Goal: Task Accomplishment & Management: Complete application form

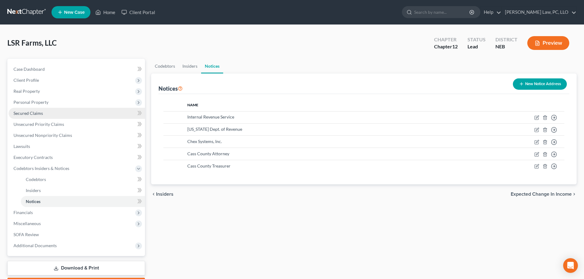
click at [40, 116] on link "Secured Claims" at bounding box center [77, 113] width 136 height 11
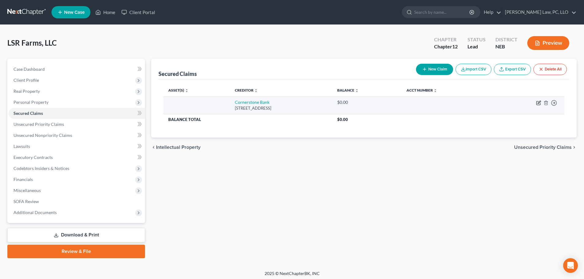
click at [537, 101] on icon "button" at bounding box center [538, 102] width 5 height 5
select select "30"
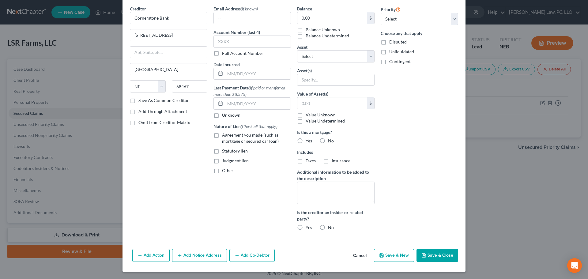
click at [247, 252] on button "Add Co-Debtor" at bounding box center [251, 255] width 45 height 13
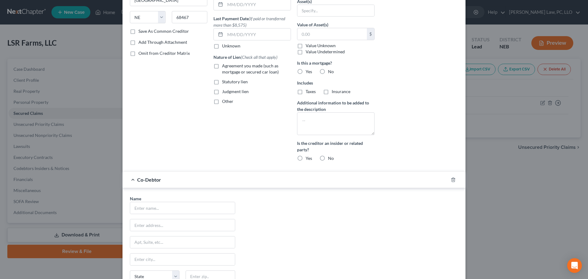
scroll to position [145, 0]
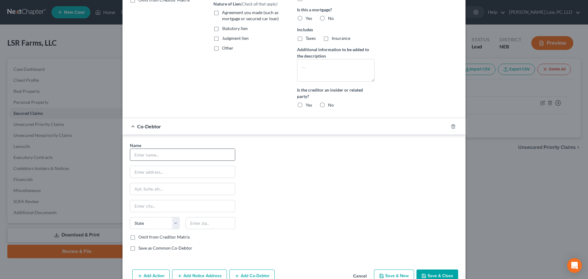
click at [159, 156] on input "text" at bounding box center [182, 155] width 105 height 12
type input "[PERSON_NAME]"
click at [171, 171] on input "text" at bounding box center [182, 172] width 105 height 12
type input "[STREET_ADDRESS]"
click at [192, 219] on input "text" at bounding box center [211, 223] width 50 height 12
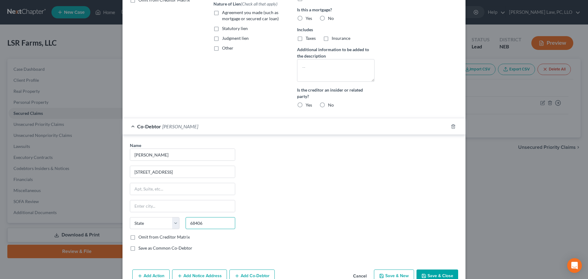
type input "68406"
type input "[PERSON_NAME]"
select select "30"
click at [205, 225] on input "68406" at bounding box center [211, 223] width 50 height 12
type input "68409"
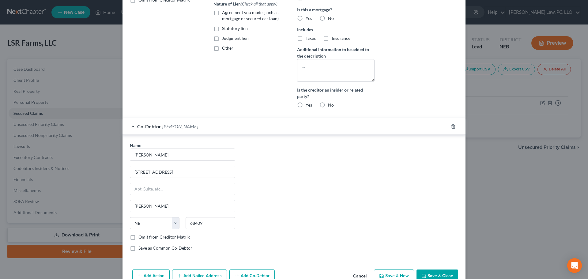
click at [271, 210] on div "Name * [PERSON_NAME] 2703 Hwy 1 [PERSON_NAME] State [US_STATE] AK AR AZ CA CO C…" at bounding box center [294, 199] width 335 height 114
type input "[PERSON_NAME]"
click at [178, 249] on label "Save as Common Co-Debtor" at bounding box center [165, 248] width 54 height 6
click at [145, 249] on input "Save as Common Co-Debtor" at bounding box center [143, 247] width 4 height 4
checkbox input "true"
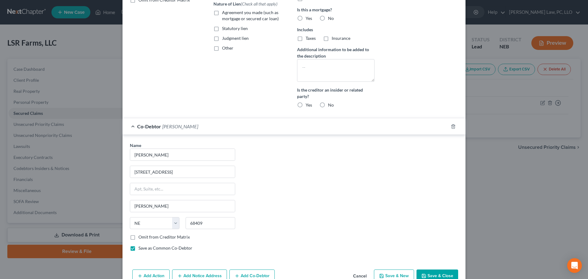
scroll to position [166, 0]
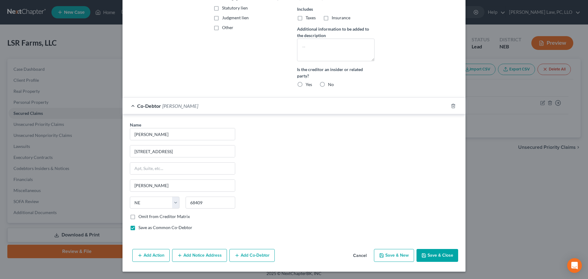
click at [252, 256] on button "Add Co-Debtor" at bounding box center [251, 255] width 45 height 13
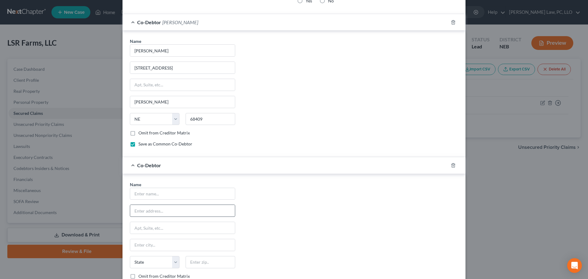
scroll to position [258, 0]
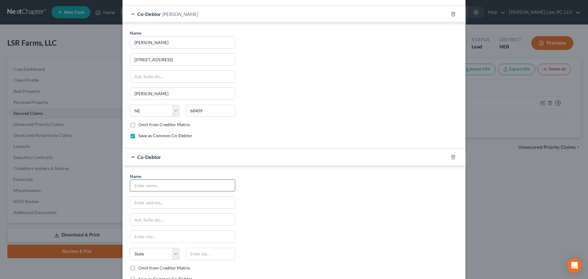
click at [138, 186] on input "text" at bounding box center [182, 186] width 105 height 12
type input "[PERSON_NAME]"
click at [162, 203] on input "text" at bounding box center [182, 203] width 105 height 12
type input "[STREET_ADDRESS]"
click at [200, 258] on input "text" at bounding box center [211, 254] width 50 height 12
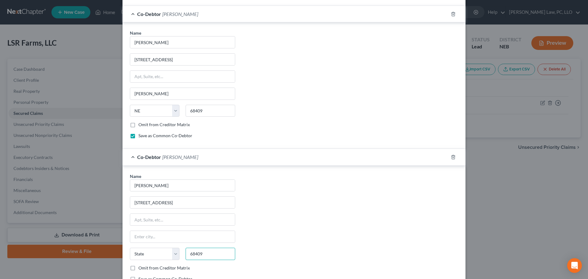
type input "68409"
type input "[PERSON_NAME]"
select select "30"
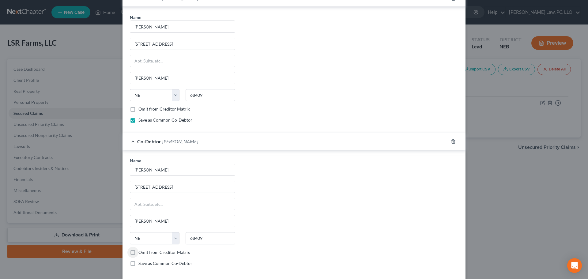
scroll to position [288, 0]
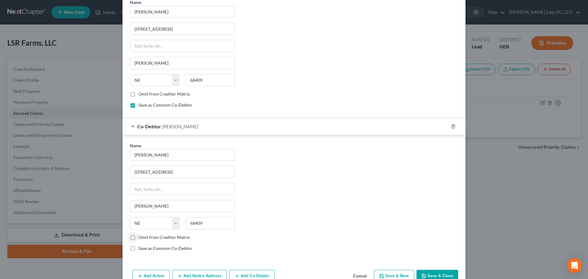
click at [182, 248] on label "Save as Common Co-Debtor" at bounding box center [165, 248] width 54 height 6
click at [145, 248] on input "Save as Common Co-Debtor" at bounding box center [143, 247] width 4 height 4
checkbox input "true"
click at [419, 273] on button "Save & Close" at bounding box center [438, 276] width 42 height 13
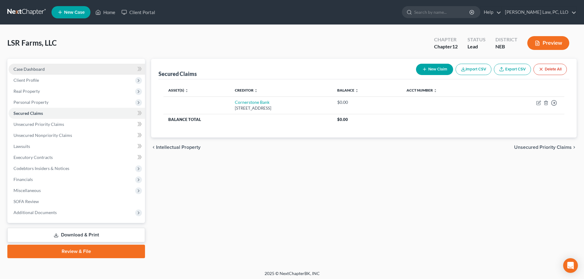
click at [36, 68] on span "Case Dashboard" at bounding box center [28, 68] width 31 height 5
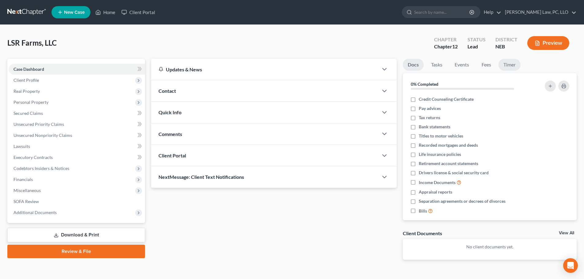
click at [507, 65] on link "Timer" at bounding box center [509, 65] width 22 height 12
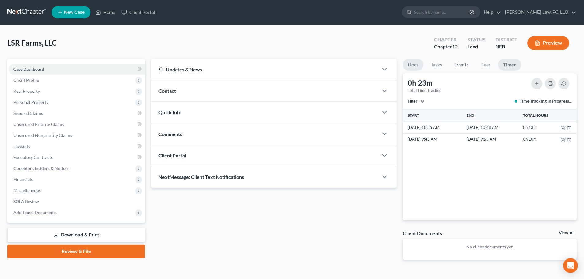
click at [411, 68] on link "Docs" at bounding box center [413, 65] width 21 height 12
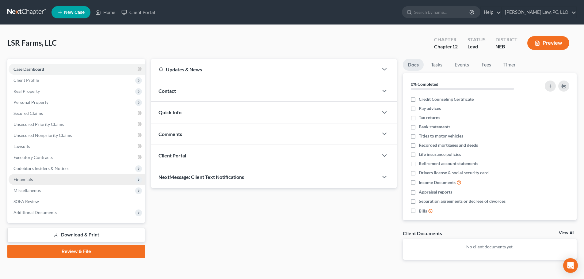
click at [46, 175] on span "Financials" at bounding box center [77, 179] width 136 height 11
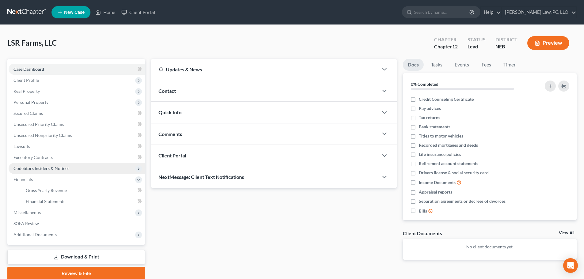
click at [40, 164] on span "Codebtors Insiders & Notices" at bounding box center [77, 168] width 136 height 11
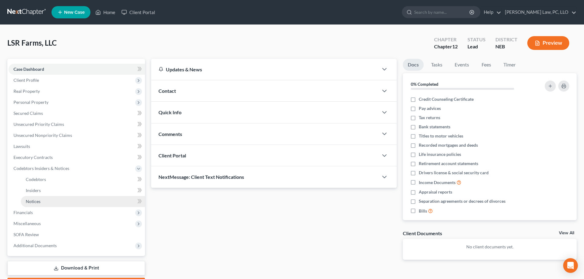
click at [34, 201] on span "Notices" at bounding box center [33, 201] width 15 height 5
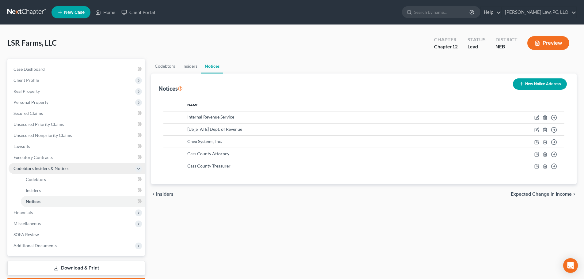
click at [29, 169] on span "Codebtors Insiders & Notices" at bounding box center [41, 168] width 56 height 5
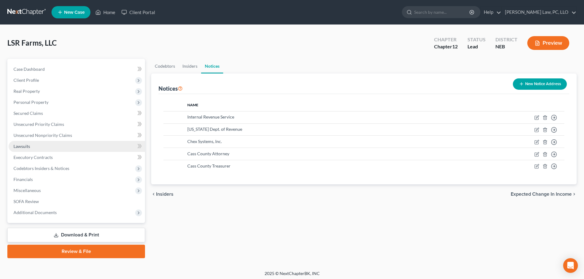
click at [25, 146] on span "Lawsuits" at bounding box center [21, 146] width 17 height 5
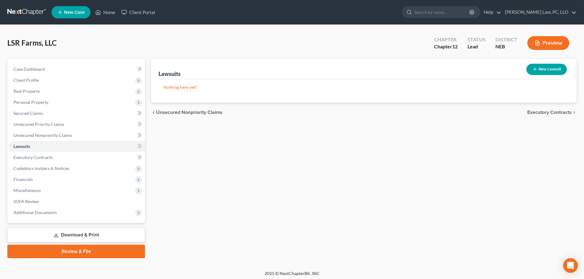
click at [547, 67] on button "New Lawsuit" at bounding box center [546, 69] width 40 height 11
select select "0"
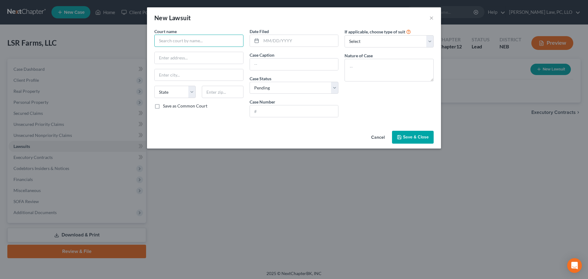
click at [193, 42] on input "text" at bounding box center [198, 41] width 89 height 12
type input "District Court of [GEOGRAPHIC_DATA]"
select select "30"
type input "[DATE]"
type input "Cornerstone Bank"
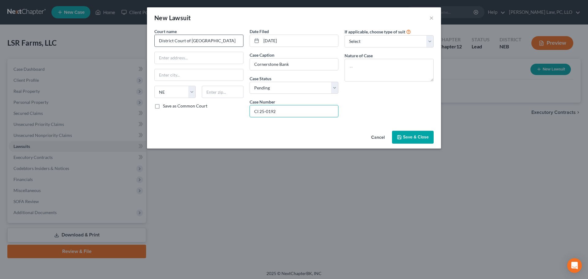
type input "CI 25-0192"
type textarea "Contract"
click at [384, 40] on select "Select Repossession Foreclosure Returns Other" at bounding box center [389, 41] width 89 height 12
select select "3"
click at [345, 35] on select "Select Repossession Foreclosure Returns Other" at bounding box center [389, 41] width 89 height 12
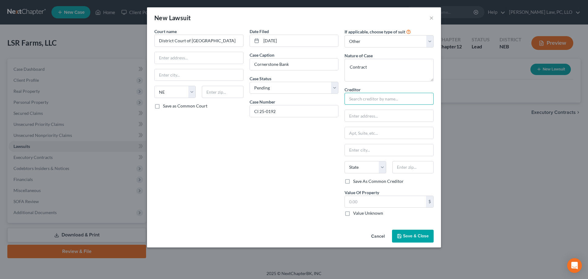
click at [361, 100] on input "text" at bounding box center [389, 99] width 89 height 12
type input "Cornerstone Bank"
click at [381, 109] on div "Cornerstone Bank" at bounding box center [382, 109] width 64 height 6
type input "[STREET_ADDRESS]"
type input "[GEOGRAPHIC_DATA]"
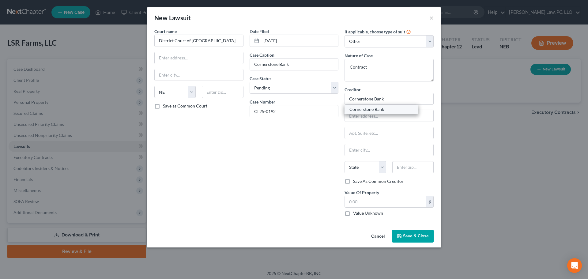
select select "30"
type input "68467"
click at [360, 215] on label "Value Unknown" at bounding box center [368, 213] width 30 height 6
click at [360, 214] on input "Value Unknown" at bounding box center [358, 212] width 4 height 4
checkbox input "true"
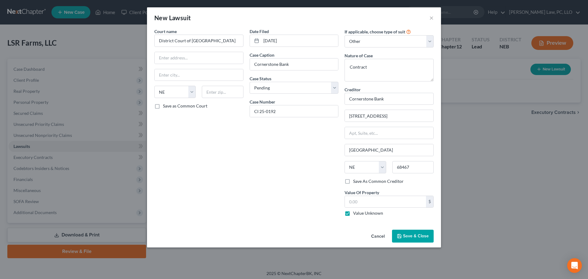
type input "0.00"
click at [405, 234] on span "Save & Close" at bounding box center [416, 235] width 26 height 5
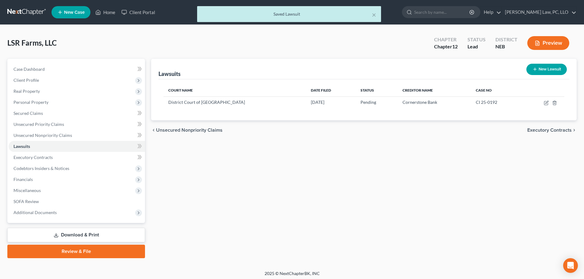
click at [541, 69] on button "New Lawsuit" at bounding box center [546, 69] width 40 height 11
select select "0"
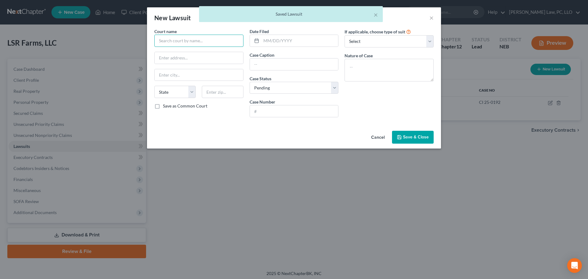
click at [187, 40] on input "text" at bounding box center [198, 41] width 89 height 12
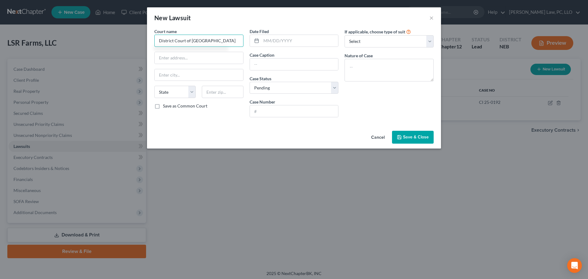
type input "District Court of [GEOGRAPHIC_DATA]"
select select "30"
type input "[DATE]"
type input "[PERSON_NAME] Company, LLC"
type input "CI 25-0260"
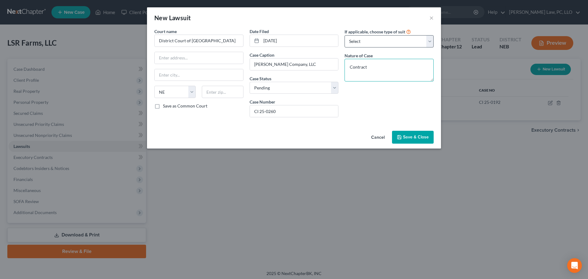
type textarea "Contract"
drag, startPoint x: 355, startPoint y: 39, endPoint x: 355, endPoint y: 45, distance: 6.1
click at [355, 39] on select "Select Repossession Foreclosure Returns Other" at bounding box center [389, 41] width 89 height 12
select select "3"
click at [345, 35] on select "Select Repossession Foreclosure Returns Other" at bounding box center [389, 41] width 89 height 12
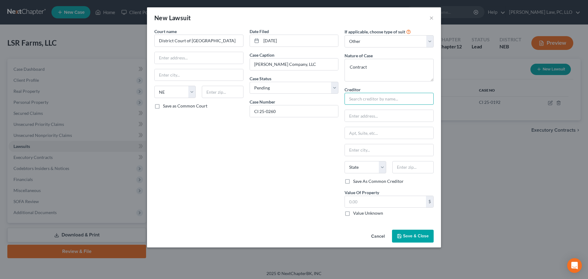
click at [355, 102] on input "text" at bounding box center [389, 99] width 89 height 12
type input "[PERSON_NAME] Company, LLC"
drag, startPoint x: 350, startPoint y: 116, endPoint x: 341, endPoint y: 116, distance: 9.2
click at [341, 116] on div "Court name * District Court of Cass County State [US_STATE] AK AR AZ CA CO [GEO…" at bounding box center [294, 124] width 286 height 193
paste input "[STREET_ADDRESS]"
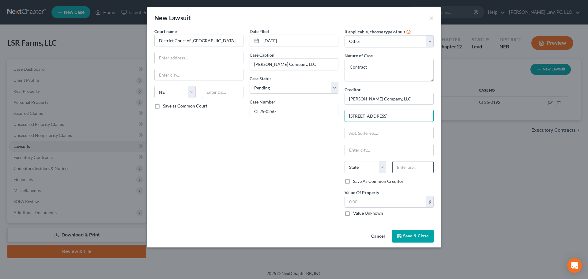
type input "[STREET_ADDRESS]"
click at [411, 166] on input "text" at bounding box center [412, 167] width 41 height 12
type input "68467"
type input "[GEOGRAPHIC_DATA]"
select select "30"
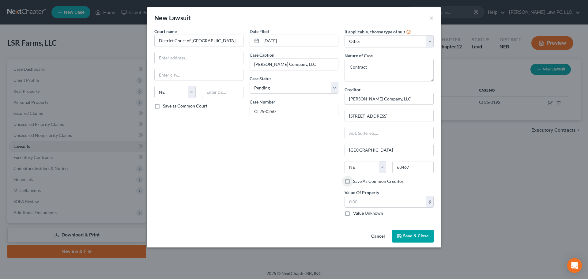
click at [388, 182] on label "Save As Common Creditor" at bounding box center [378, 181] width 51 height 6
click at [360, 182] on input "Save As Common Creditor" at bounding box center [358, 180] width 4 height 4
click at [388, 182] on label "Save As Common Creditor" at bounding box center [378, 181] width 51 height 6
click at [360, 182] on input "Save As Common Creditor" at bounding box center [358, 180] width 4 height 4
checkbox input "false"
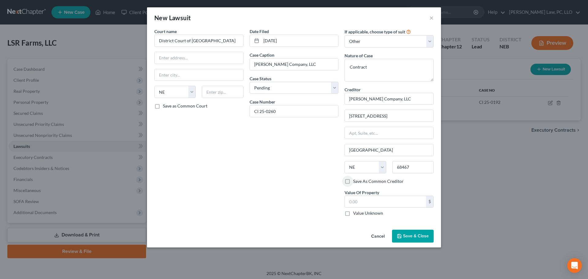
click at [377, 215] on label "Value Unknown" at bounding box center [368, 213] width 30 height 6
click at [360, 214] on input "Value Unknown" at bounding box center [358, 212] width 4 height 4
checkbox input "true"
type input "0.00"
click at [409, 237] on span "Save & Close" at bounding box center [416, 235] width 26 height 5
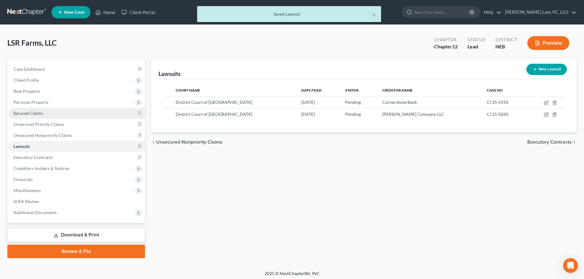
drag, startPoint x: 51, startPoint y: 114, endPoint x: 77, endPoint y: 117, distance: 26.5
click at [51, 114] on link "Secured Claims" at bounding box center [77, 113] width 136 height 11
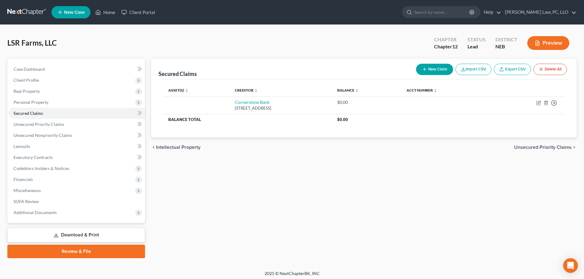
click at [440, 70] on button "New Claim" at bounding box center [434, 69] width 37 height 11
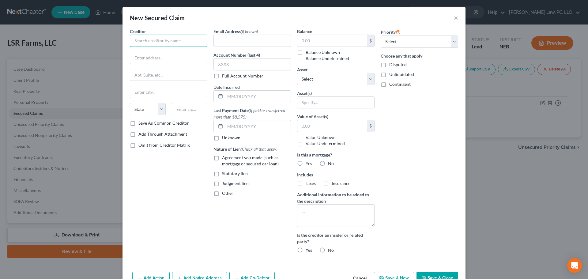
click at [180, 37] on input "text" at bounding box center [169, 41] width 78 height 12
type input "[PERSON_NAME] Company, LLC"
paste input "[STREET_ADDRESS]"
type input "[STREET_ADDRESS]"
type input "68467"
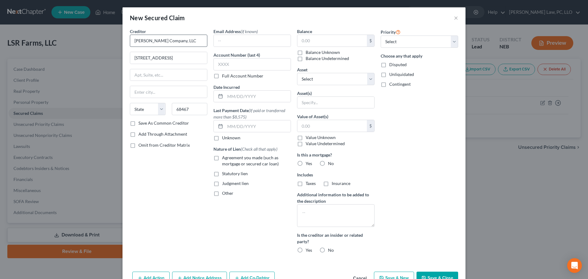
type input "[GEOGRAPHIC_DATA]"
select select "30"
click at [154, 123] on label "Save As Common Creditor" at bounding box center [163, 123] width 51 height 6
click at [145, 123] on input "Save As Common Creditor" at bounding box center [143, 122] width 4 height 4
click at [435, 275] on button "Save & Close" at bounding box center [438, 278] width 42 height 13
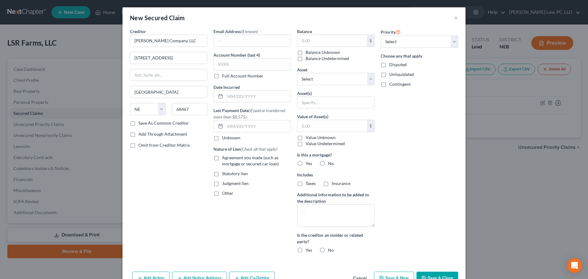
checkbox input "false"
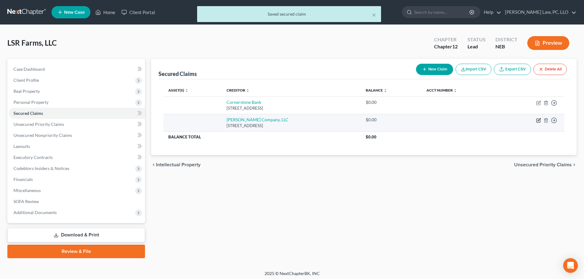
click at [539, 122] on icon "button" at bounding box center [538, 120] width 5 height 5
select select "30"
select select "0"
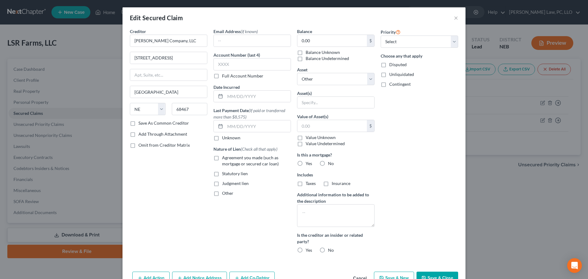
click at [228, 193] on span "Other" at bounding box center [227, 193] width 11 height 5
click at [228, 193] on input "Other" at bounding box center [227, 192] width 4 height 4
click at [228, 193] on span "Other" at bounding box center [227, 193] width 11 height 5
click at [222, 192] on label "Other" at bounding box center [227, 193] width 11 height 6
click at [225, 192] on input "Other" at bounding box center [227, 192] width 4 height 4
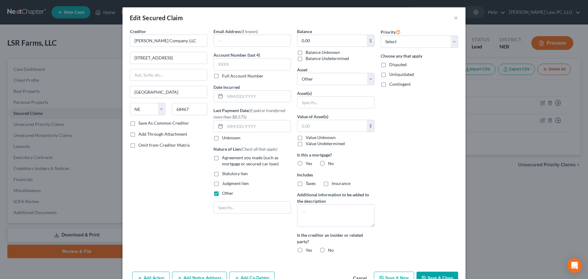
checkbox input "false"
click at [222, 184] on label "Judgment lien" at bounding box center [235, 183] width 27 height 6
click at [225, 184] on input "Judgment lien" at bounding box center [227, 182] width 4 height 4
checkbox input "true"
click at [222, 158] on label "Agreement you made (such as mortgage or secured car loan)" at bounding box center [256, 161] width 69 height 12
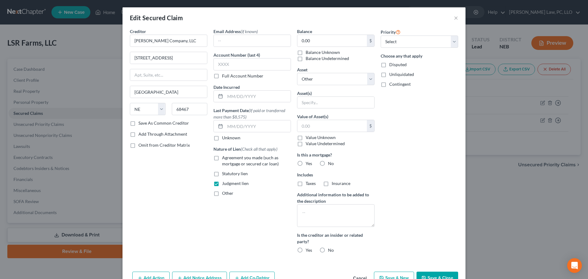
click at [225, 158] on input "Agreement you made (such as mortgage or secured car loan)" at bounding box center [227, 157] width 4 height 4
checkbox input "true"
click at [222, 193] on label "Other" at bounding box center [227, 193] width 11 height 6
click at [225, 193] on input "Other" at bounding box center [227, 192] width 4 height 4
checkbox input "true"
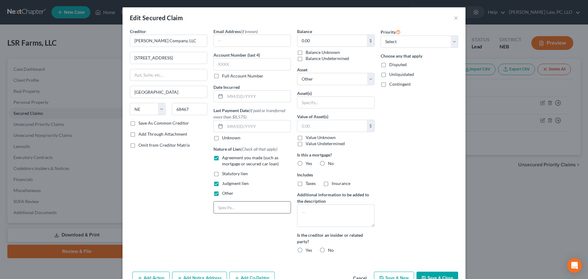
click at [222, 211] on input "text" at bounding box center [252, 208] width 77 height 12
type input "d"
type input "D"
click at [222, 196] on label "Other" at bounding box center [227, 193] width 11 height 6
click at [225, 194] on input "Other" at bounding box center [227, 192] width 4 height 4
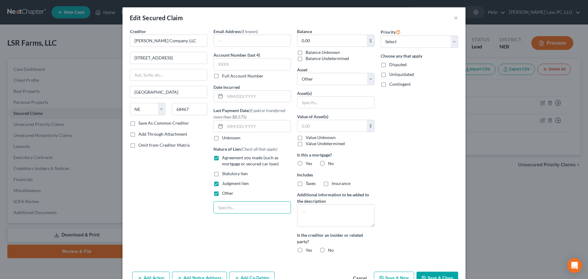
checkbox input "false"
click at [430, 274] on button "Save & Close" at bounding box center [438, 278] width 42 height 13
select select
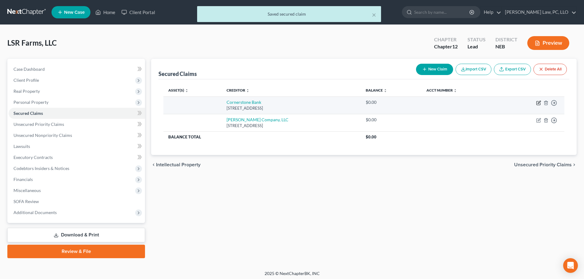
click at [536, 104] on icon "button" at bounding box center [538, 103] width 4 height 4
select select "30"
select select "0"
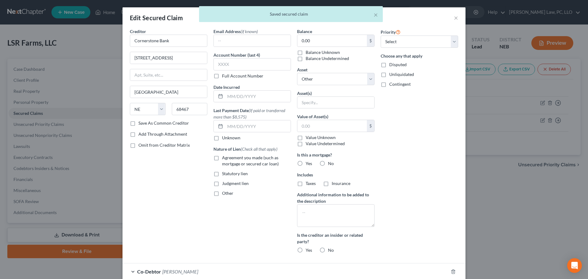
click at [228, 184] on span "Judgment lien" at bounding box center [235, 183] width 27 height 5
click at [228, 184] on input "Judgment lien" at bounding box center [227, 182] width 4 height 4
checkbox input "true"
click at [226, 159] on span "Agreement you made (such as mortgage or secured car loan)" at bounding box center [250, 160] width 57 height 11
drag, startPoint x: 215, startPoint y: 160, endPoint x: 280, endPoint y: 166, distance: 65.0
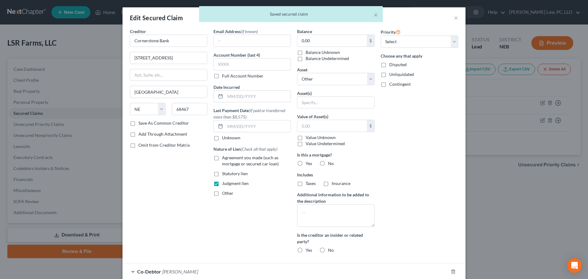
click at [222, 159] on label "Agreement you made (such as mortgage or secured car loan)" at bounding box center [256, 161] width 69 height 12
click at [225, 159] on input "Agreement you made (such as mortgage or secured car loan)" at bounding box center [227, 157] width 4 height 4
checkbox input "true"
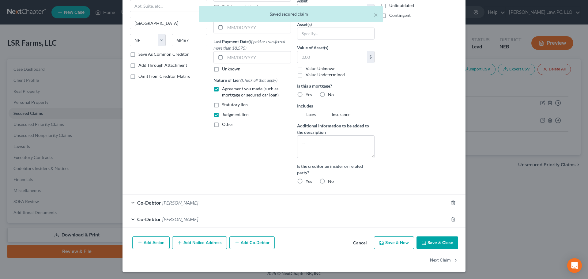
click at [426, 241] on button "Save & Close" at bounding box center [438, 243] width 42 height 13
select select
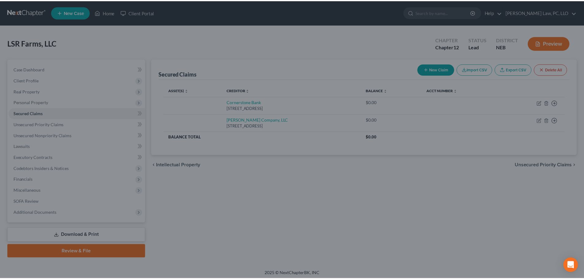
scroll to position [12, 0]
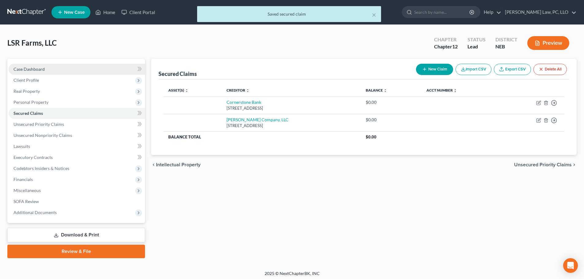
drag, startPoint x: 57, startPoint y: 71, endPoint x: 61, endPoint y: 74, distance: 4.7
click at [57, 71] on link "Case Dashboard" at bounding box center [77, 69] width 136 height 11
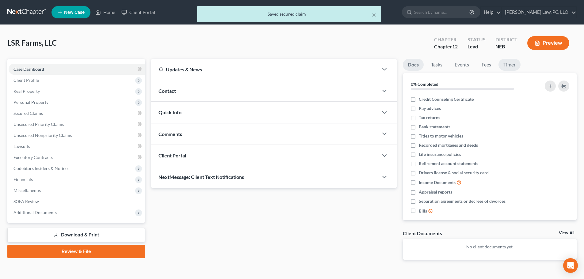
click at [516, 64] on link "Timer" at bounding box center [509, 65] width 22 height 12
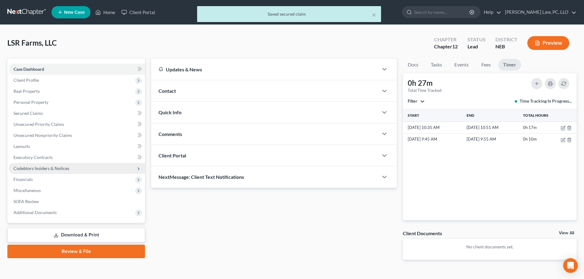
click at [40, 165] on span "Codebtors Insiders & Notices" at bounding box center [77, 168] width 136 height 11
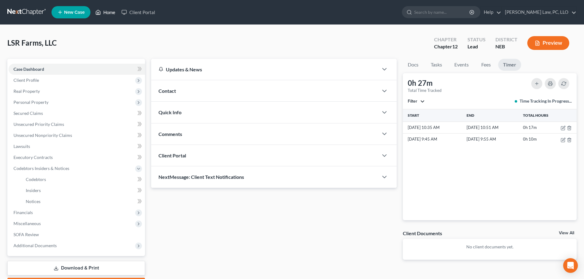
click at [112, 14] on link "Home" at bounding box center [105, 12] width 26 height 11
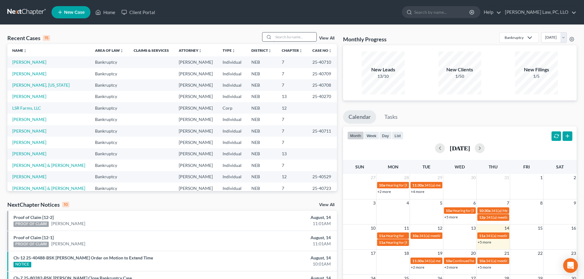
click at [288, 39] on input "search" at bounding box center [294, 36] width 43 height 9
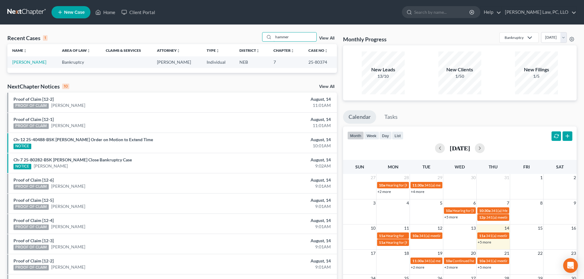
type input "hammer"
click at [323, 85] on link "View All" at bounding box center [326, 87] width 15 height 4
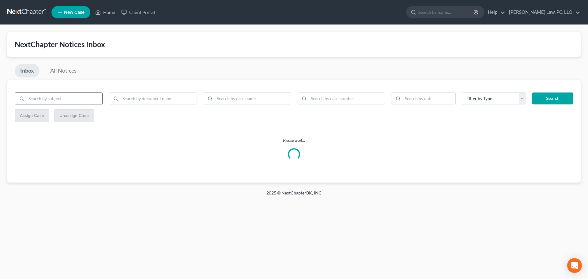
click at [70, 100] on input "search" at bounding box center [64, 99] width 76 height 12
type input "hammer"
click at [532, 93] on button "Search" at bounding box center [552, 99] width 41 height 12
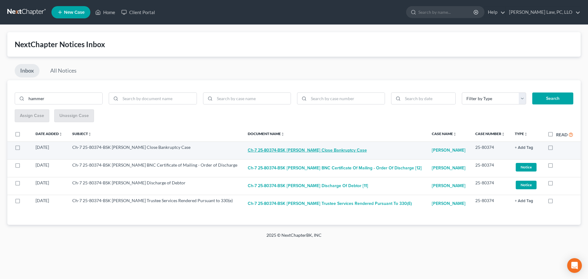
click at [331, 151] on button "Ch-7 25-80374-BSK [PERSON_NAME] Close Bankruptcy Case" at bounding box center [307, 150] width 119 height 12
checkbox input "true"
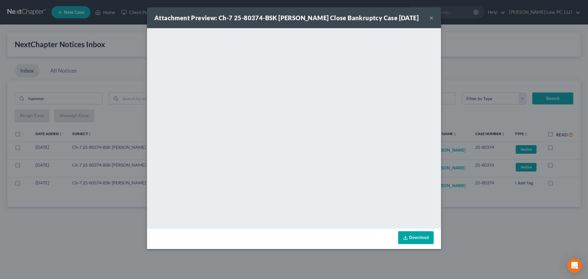
click at [431, 21] on button "×" at bounding box center [432, 17] width 4 height 7
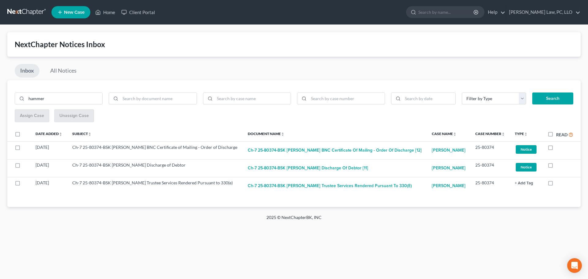
click at [219, 205] on div "hammer Filter by Type Asset Attachment Hearing Notice Proof of Claim SOFA Attac…" at bounding box center [294, 143] width 574 height 127
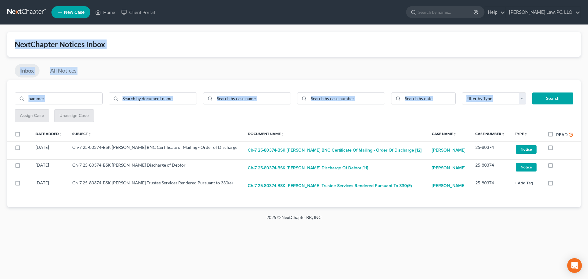
drag, startPoint x: 557, startPoint y: 186, endPoint x: 1, endPoint y: 32, distance: 576.6
click at [1, 32] on div "NextChapter Notices Inbox Inbox All Notices hammer Filter by Type Asset Attachm…" at bounding box center [294, 120] width 588 height 190
click at [8, 30] on div "NextChapter Notices Inbox Inbox All Notices hammer Filter by Type Asset Attachm…" at bounding box center [294, 120] width 588 height 190
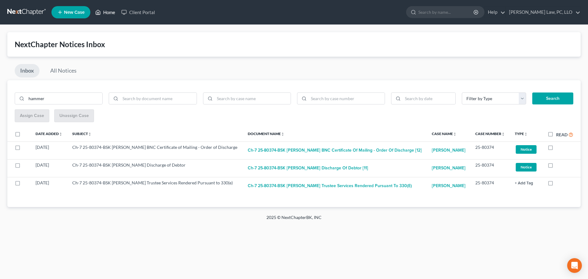
click at [102, 9] on link "Home" at bounding box center [105, 12] width 26 height 11
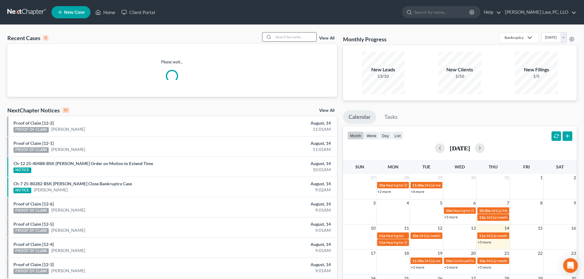
click at [279, 37] on input "search" at bounding box center [294, 36] width 43 height 9
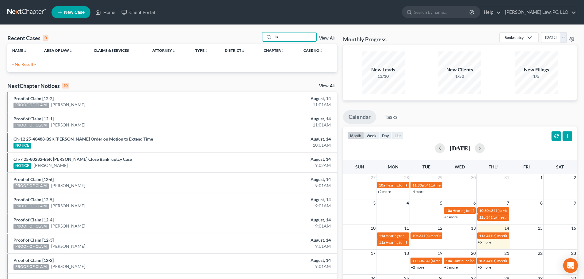
type input "l"
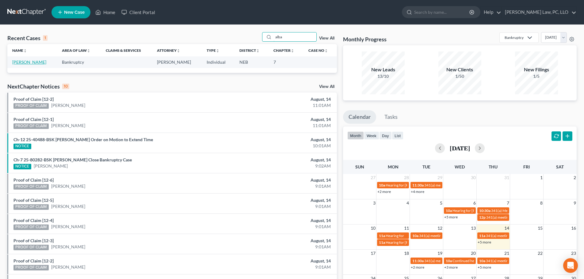
type input "alba"
click at [23, 64] on link "[PERSON_NAME]" at bounding box center [29, 61] width 34 height 5
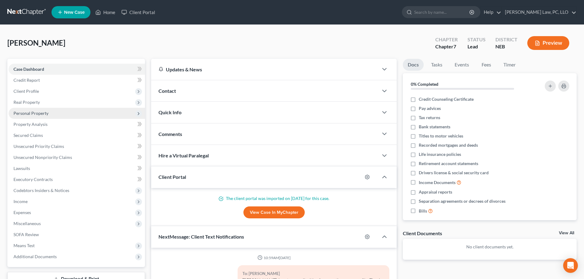
click at [54, 111] on span "Personal Property" at bounding box center [77, 113] width 136 height 11
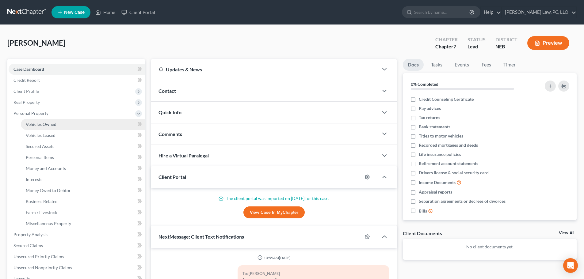
click at [52, 126] on span "Vehicles Owned" at bounding box center [41, 124] width 31 height 5
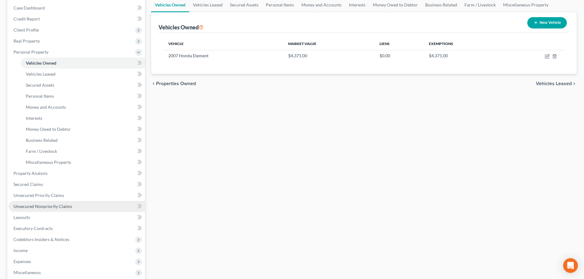
click at [63, 207] on span "Unsecured Nonpriority Claims" at bounding box center [42, 206] width 59 height 5
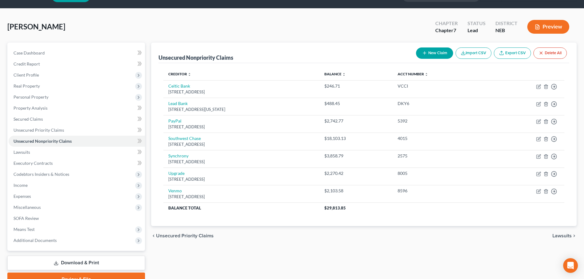
scroll to position [31, 0]
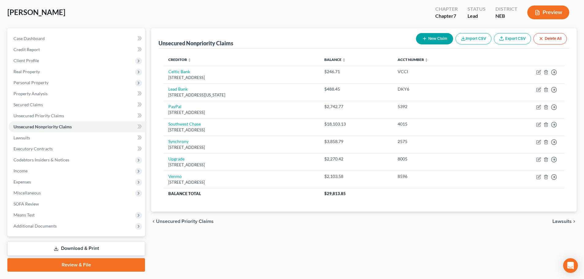
click at [435, 40] on button "New Claim" at bounding box center [434, 38] width 37 height 11
select select "0"
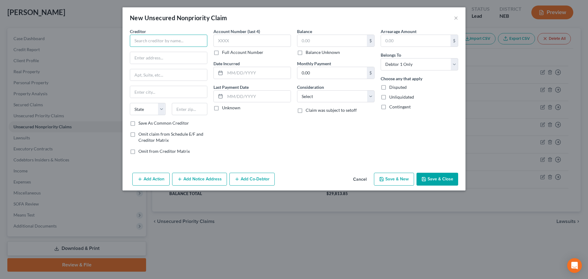
click at [169, 41] on input "text" at bounding box center [169, 41] width 78 height 12
click at [173, 55] on div "[STREET_ADDRESS]" at bounding box center [167, 57] width 64 height 5
type input "Maurices"
type input "[STREET_ADDRESS]"
type input "Duluth"
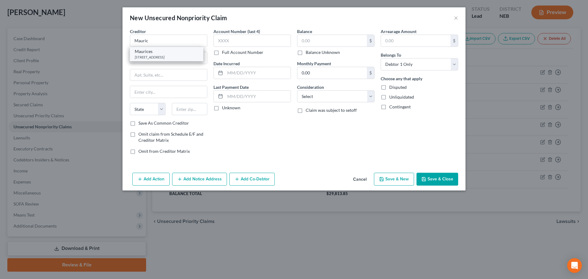
select select "24"
type input "55802"
click at [331, 53] on label "Balance Unknown" at bounding box center [323, 52] width 34 height 6
click at [312, 53] on input "Balance Unknown" at bounding box center [310, 51] width 4 height 4
checkbox input "true"
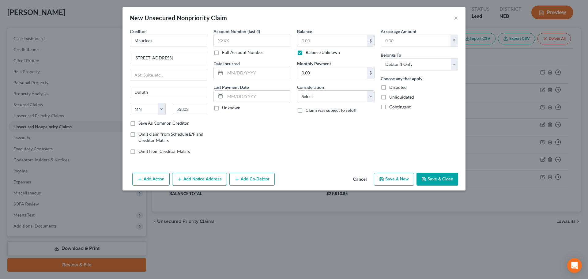
type input "0.00"
click at [434, 177] on button "Save & Close" at bounding box center [438, 179] width 42 height 13
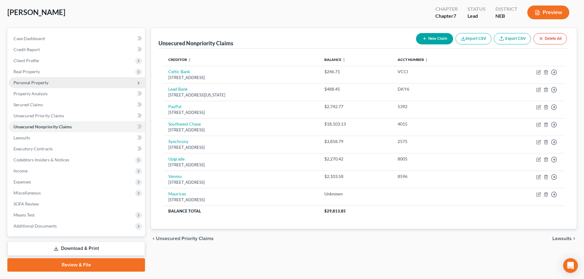
click at [46, 83] on span "Personal Property" at bounding box center [30, 82] width 35 height 5
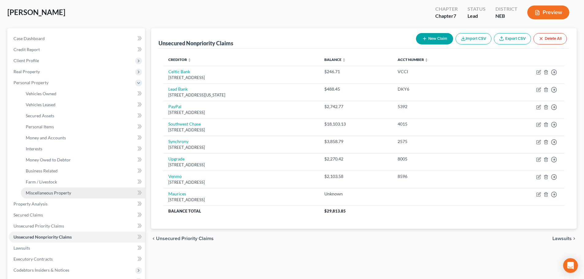
click at [43, 190] on link "Miscellaneous Property" at bounding box center [83, 192] width 124 height 11
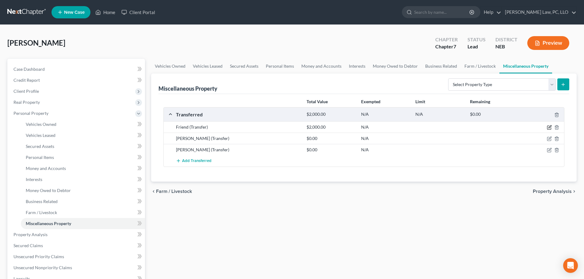
click at [549, 127] on icon "button" at bounding box center [549, 127] width 3 height 3
select select "Ordinary ([DATE])"
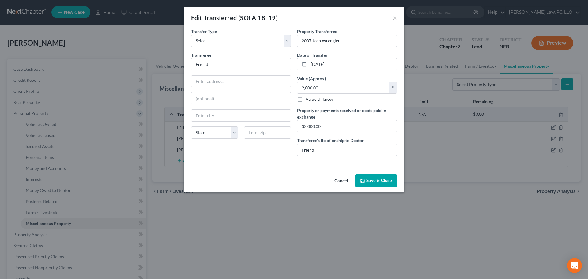
click at [377, 181] on button "Save & Close" at bounding box center [376, 180] width 42 height 13
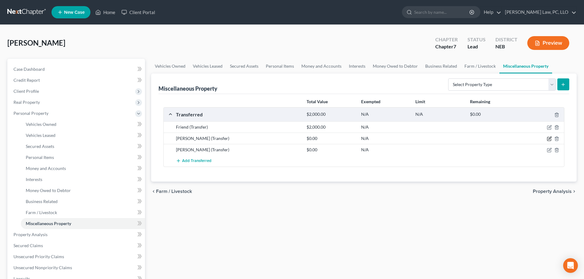
click at [549, 138] on icon "button" at bounding box center [549, 138] width 5 height 5
select select "Ordinary ([DATE])"
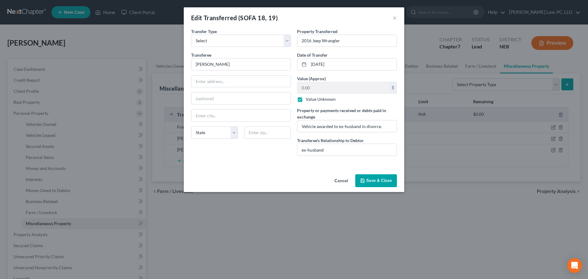
click at [380, 179] on button "Save & Close" at bounding box center [376, 180] width 42 height 13
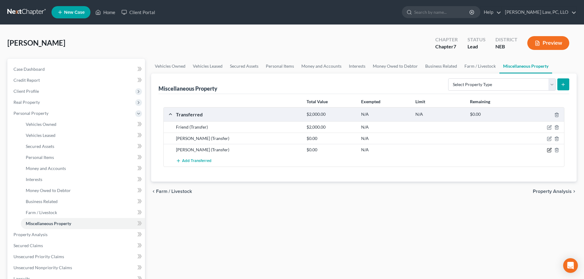
click at [548, 152] on icon "button" at bounding box center [549, 150] width 5 height 5
select select "Ordinary ([DATE])"
select select "30"
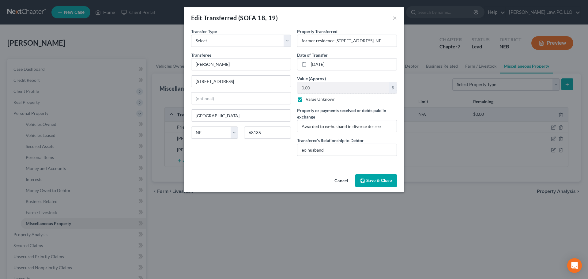
click at [377, 181] on button "Save & Close" at bounding box center [376, 180] width 42 height 13
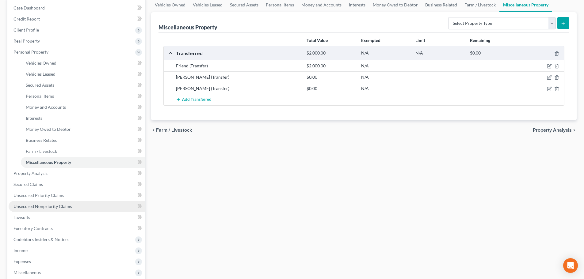
click at [56, 211] on link "Unsecured Nonpriority Claims" at bounding box center [77, 206] width 136 height 11
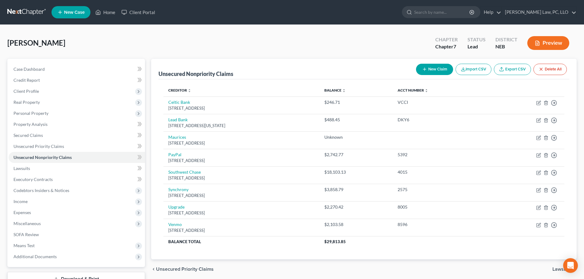
click at [427, 69] on button "New Claim" at bounding box center [434, 69] width 37 height 11
select select "0"
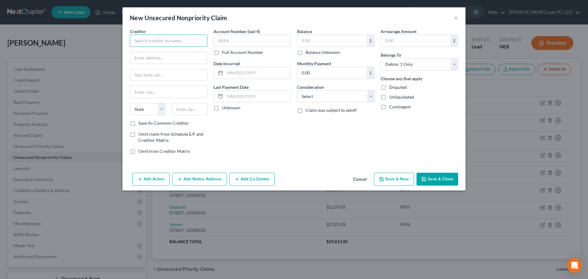
click at [181, 42] on input "text" at bounding box center [169, 41] width 78 height 12
click at [178, 54] on div "Cobalt Credit Union" at bounding box center [167, 51] width 64 height 6
type input "Cobalt Credit Union"
type input "PO Box 1149"
type input "Bellevue"
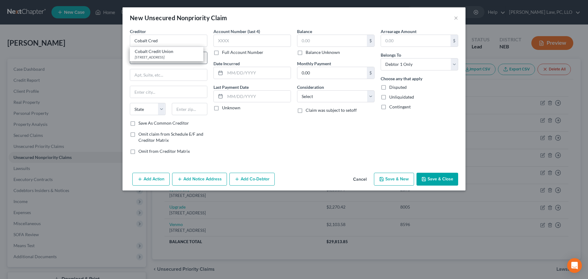
select select "30"
type input "68005"
click at [331, 54] on label "Balance Unknown" at bounding box center [323, 52] width 34 height 6
click at [312, 53] on input "Balance Unknown" at bounding box center [310, 51] width 4 height 4
checkbox input "true"
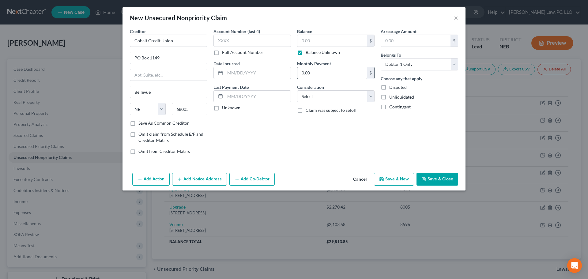
type input "0.00"
click at [443, 179] on button "Save & Close" at bounding box center [438, 179] width 42 height 13
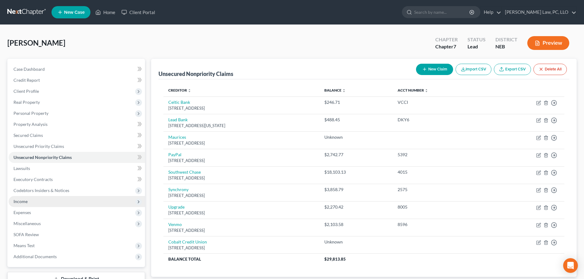
click at [36, 203] on span "Income" at bounding box center [77, 201] width 136 height 11
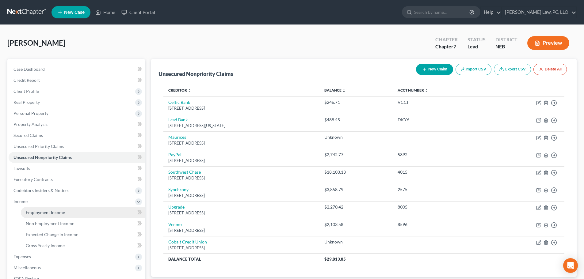
click at [40, 215] on link "Employment Income" at bounding box center [83, 212] width 124 height 11
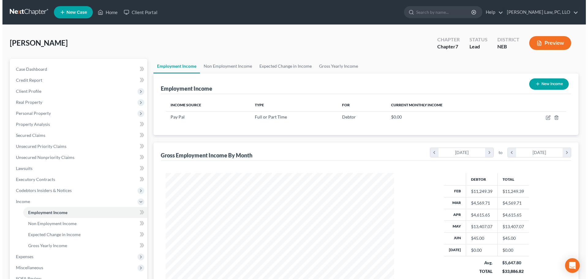
scroll to position [114, 241]
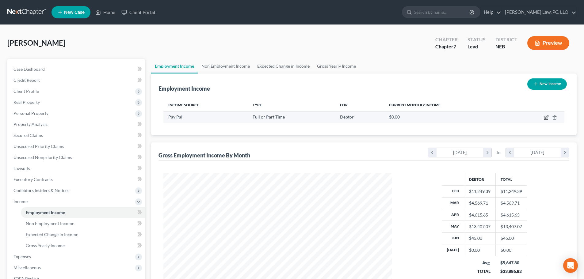
click at [544, 119] on icon "button" at bounding box center [546, 118] width 4 height 4
select select "0"
select select "30"
select select "1"
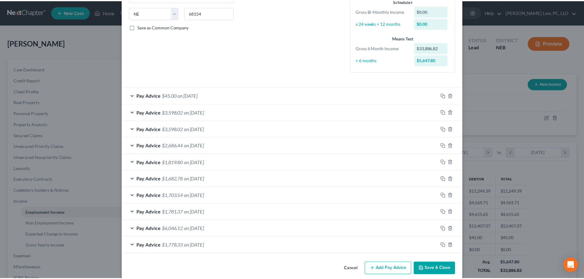
scroll to position [128, 0]
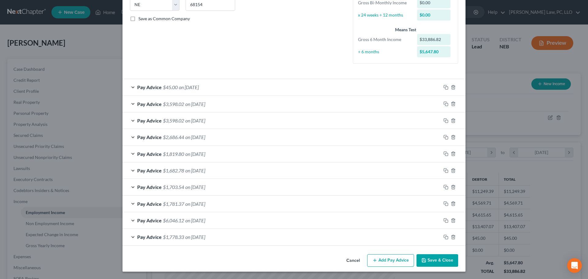
click at [436, 262] on button "Save & Close" at bounding box center [438, 260] width 42 height 13
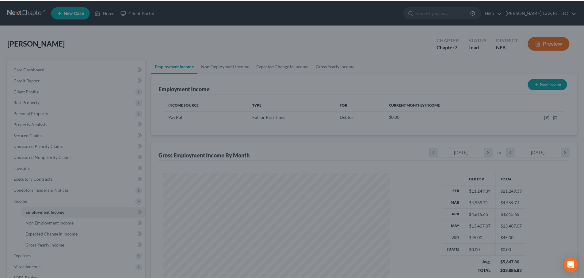
scroll to position [306256, 306130]
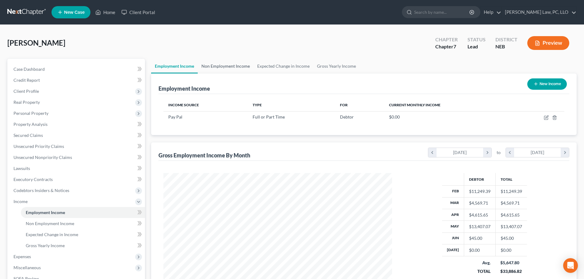
click at [216, 66] on link "Non Employment Income" at bounding box center [226, 66] width 56 height 15
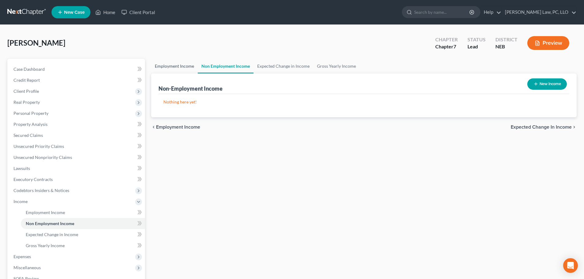
click at [178, 67] on link "Employment Income" at bounding box center [174, 66] width 47 height 15
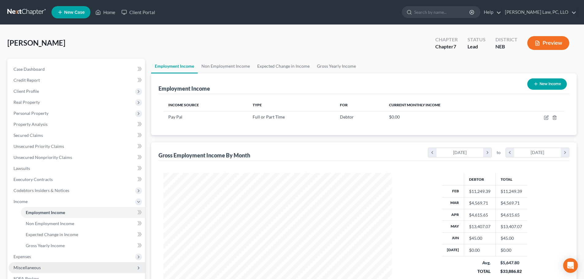
scroll to position [114, 241]
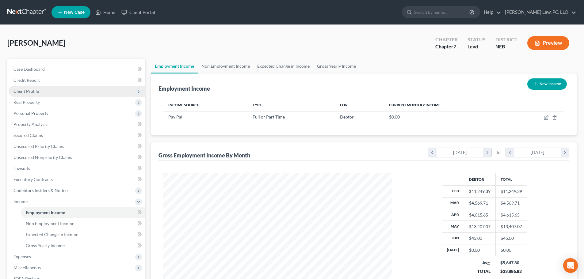
click at [48, 91] on span "Client Profile" at bounding box center [77, 91] width 136 height 11
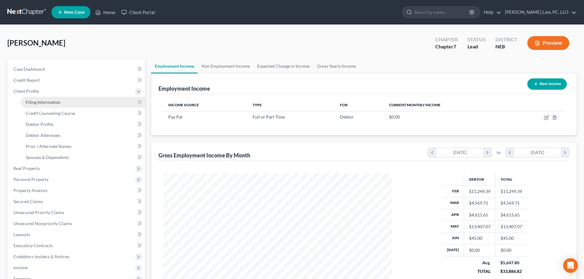
click at [47, 98] on link "Filing Information" at bounding box center [83, 102] width 124 height 11
select select "1"
select select "0"
select select "48"
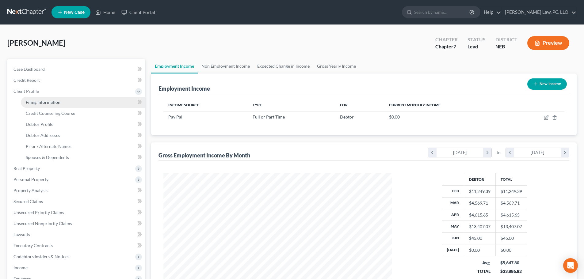
select select "0"
select select "30"
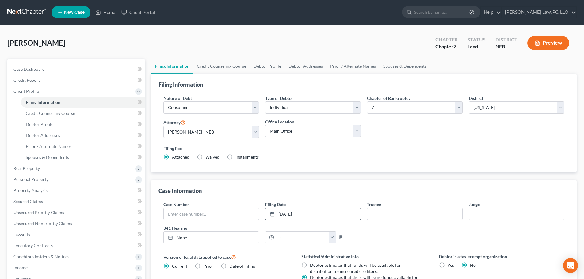
click at [308, 213] on link "[DATE]" at bounding box center [312, 214] width 95 height 12
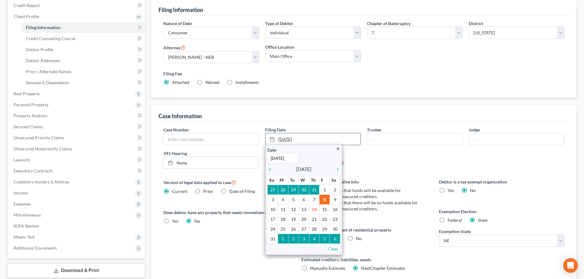
scroll to position [92, 0]
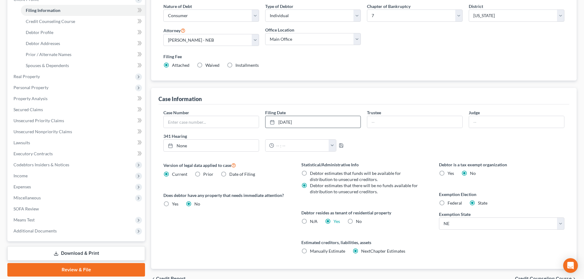
click at [269, 224] on div "Version of legal data applied to case Current Prior Date of Filing Legal data v…" at bounding box center [226, 215] width 138 height 108
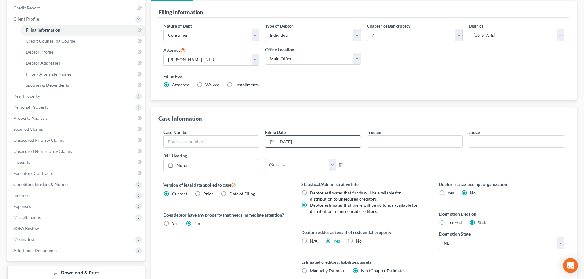
scroll to position [0, 0]
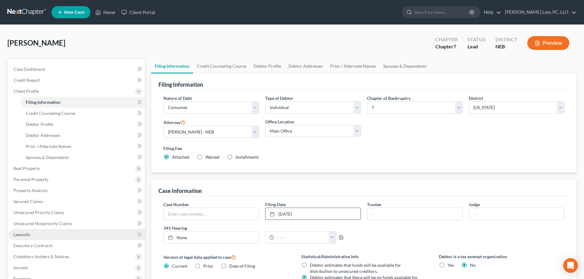
click at [31, 236] on link "Lawsuits" at bounding box center [77, 234] width 136 height 11
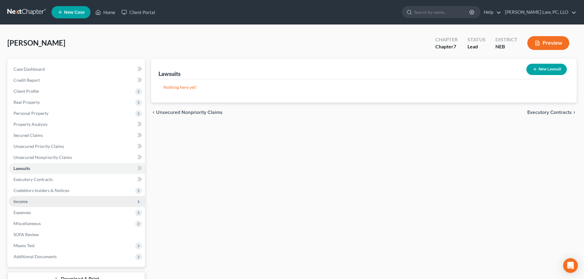
click at [35, 205] on span "Income" at bounding box center [77, 201] width 136 height 11
